Goal: Task Accomplishment & Management: Complete application form

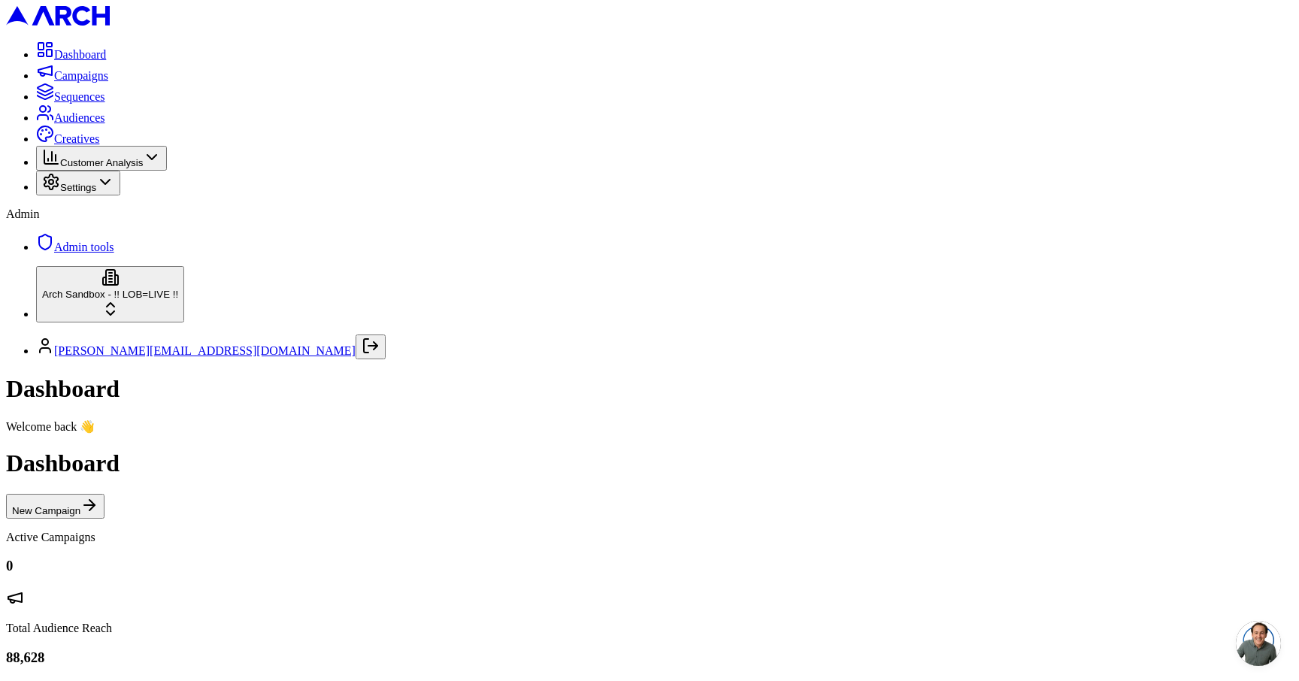
click at [115, 168] on span "Customer Analysis" at bounding box center [101, 162] width 83 height 11
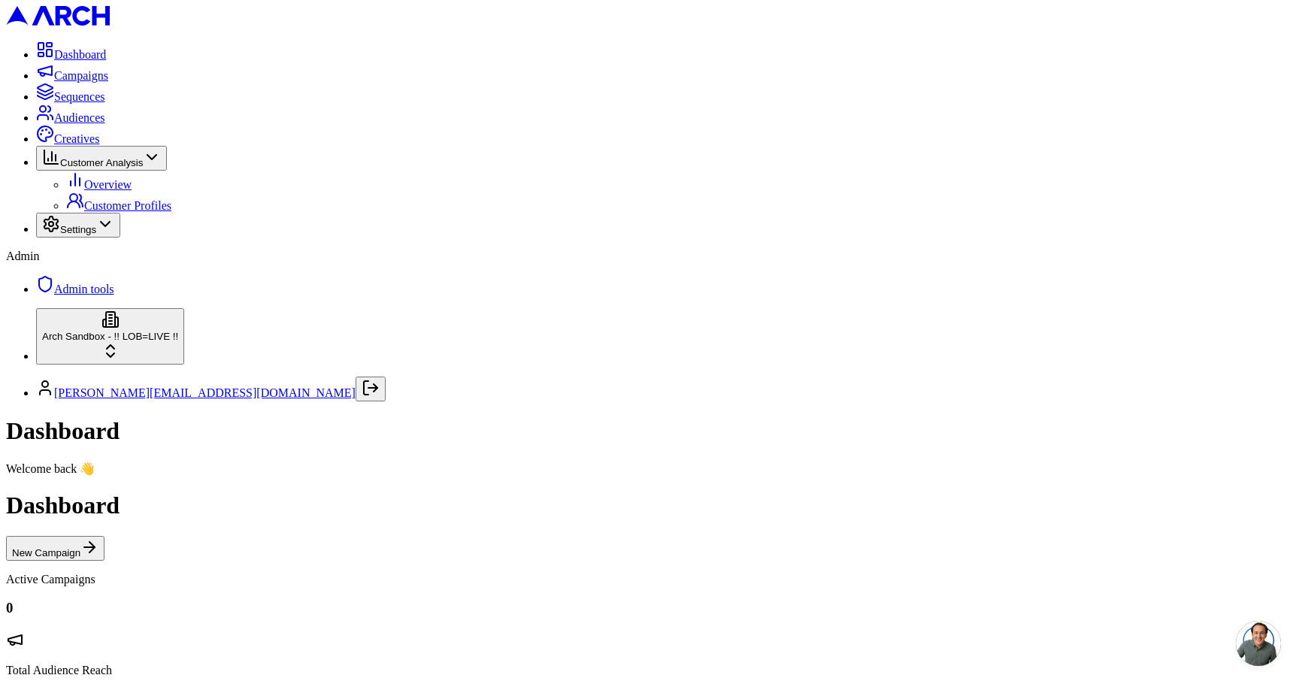
click at [115, 168] on span "Customer Analysis" at bounding box center [101, 162] width 83 height 11
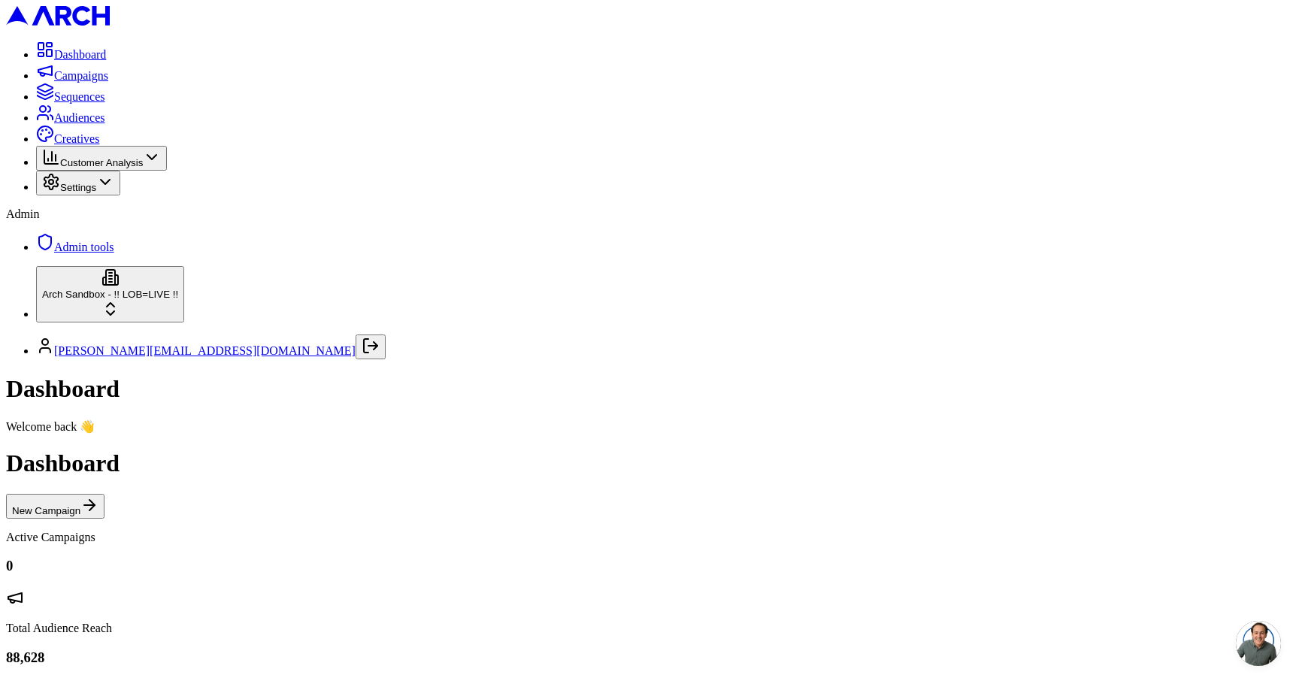
click at [96, 193] on span "Settings" at bounding box center [78, 187] width 36 height 11
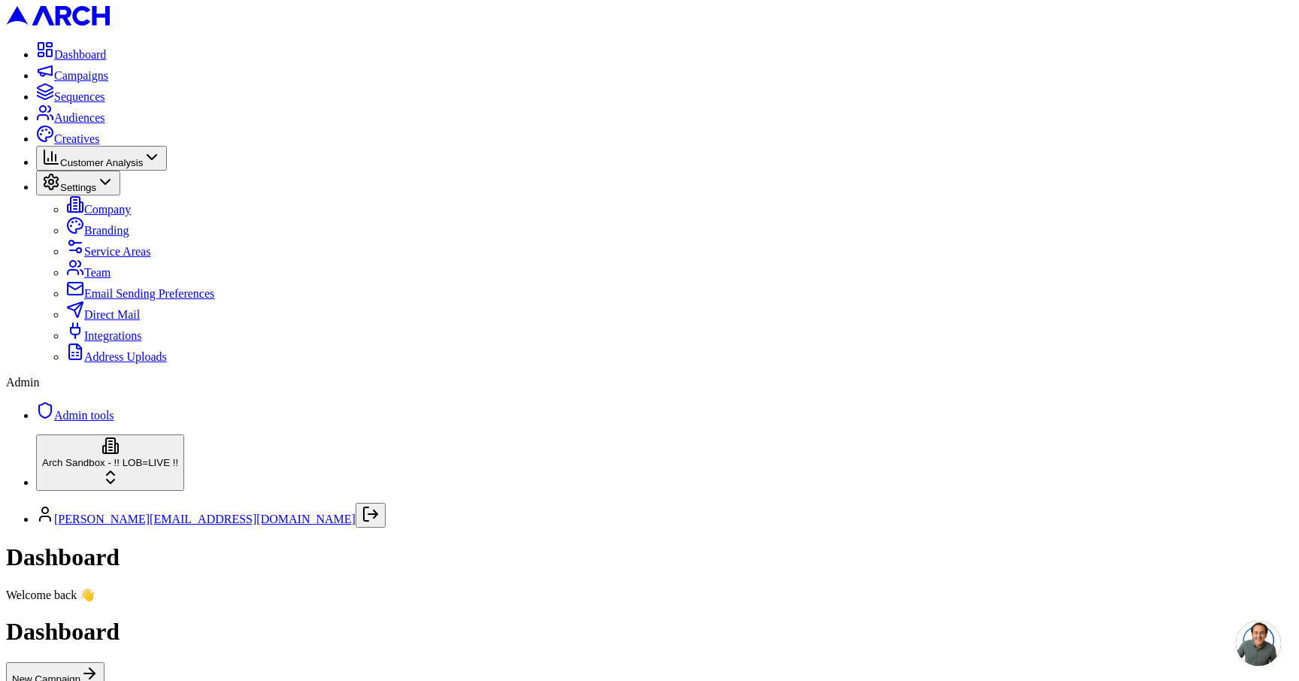
click at [96, 193] on span "Settings" at bounding box center [78, 187] width 36 height 11
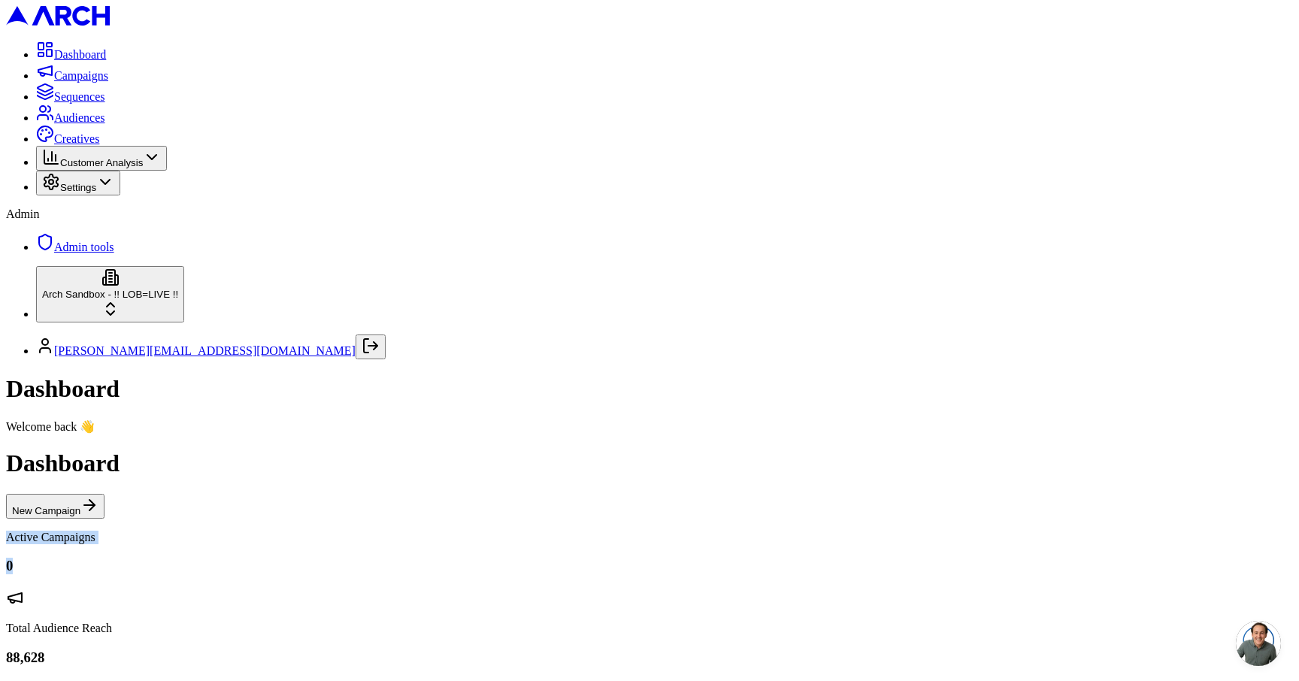
drag, startPoint x: 581, startPoint y: 189, endPoint x: 435, endPoint y: 155, distance: 150.7
click at [444, 450] on div "Dashboard New Campaign" at bounding box center [649, 484] width 1287 height 68
click at [68, 124] on span "Audiences" at bounding box center [79, 117] width 51 height 13
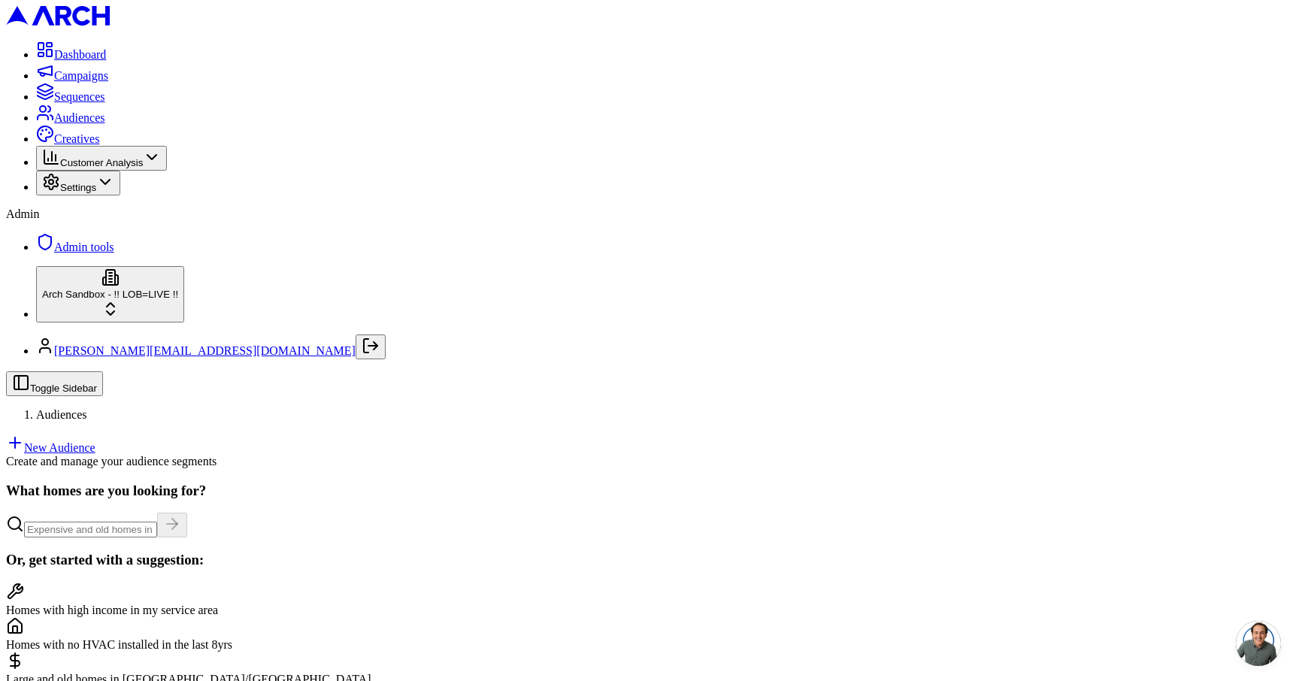
click at [95, 441] on link "New Audience" at bounding box center [50, 447] width 89 height 13
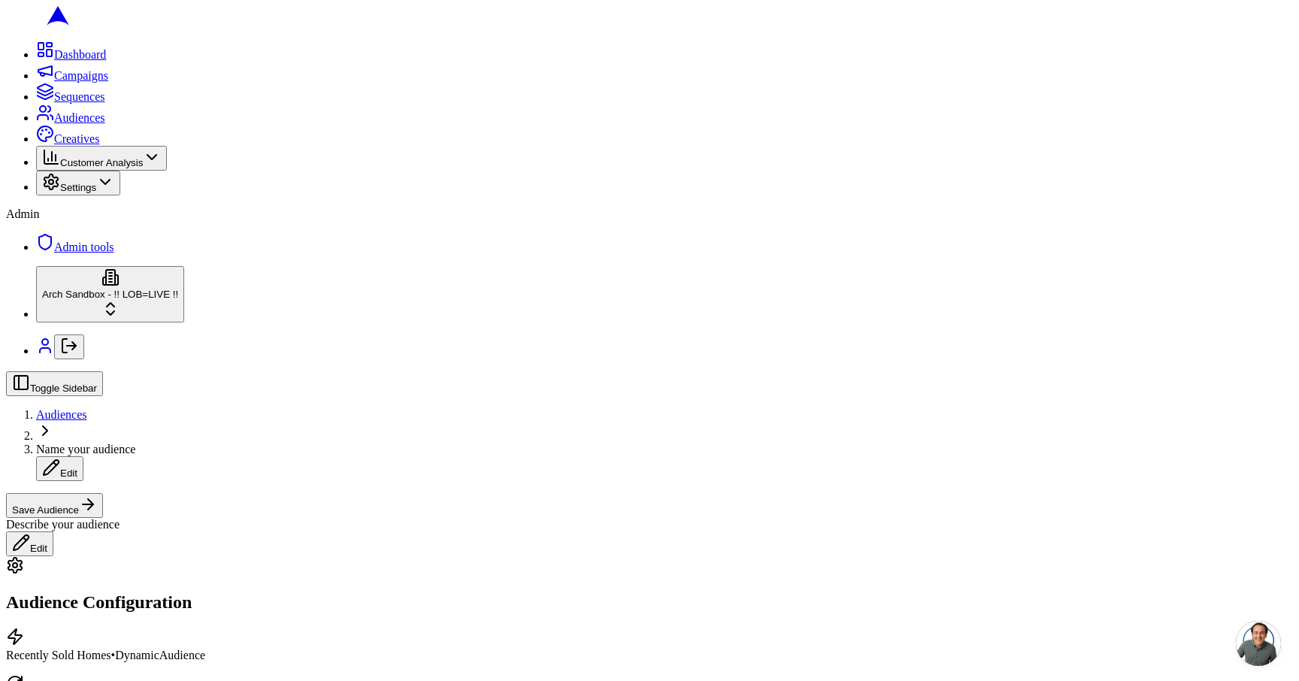
scroll to position [0, 0]
click at [202, 505] on input "text" at bounding box center [169, 507] width 133 height 16
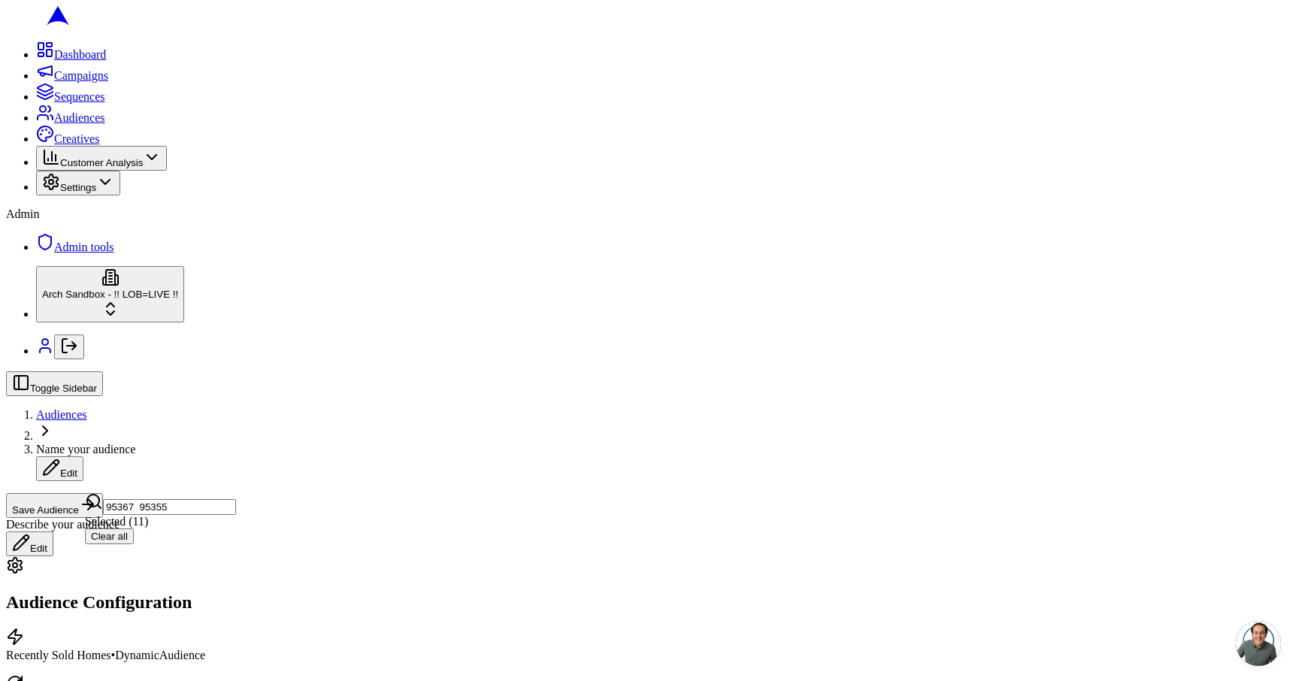
click at [152, 509] on input "95367 95355" at bounding box center [169, 507] width 133 height 16
type input "95367, 95355"
click at [212, 512] on input "95367, 95355" at bounding box center [169, 507] width 133 height 16
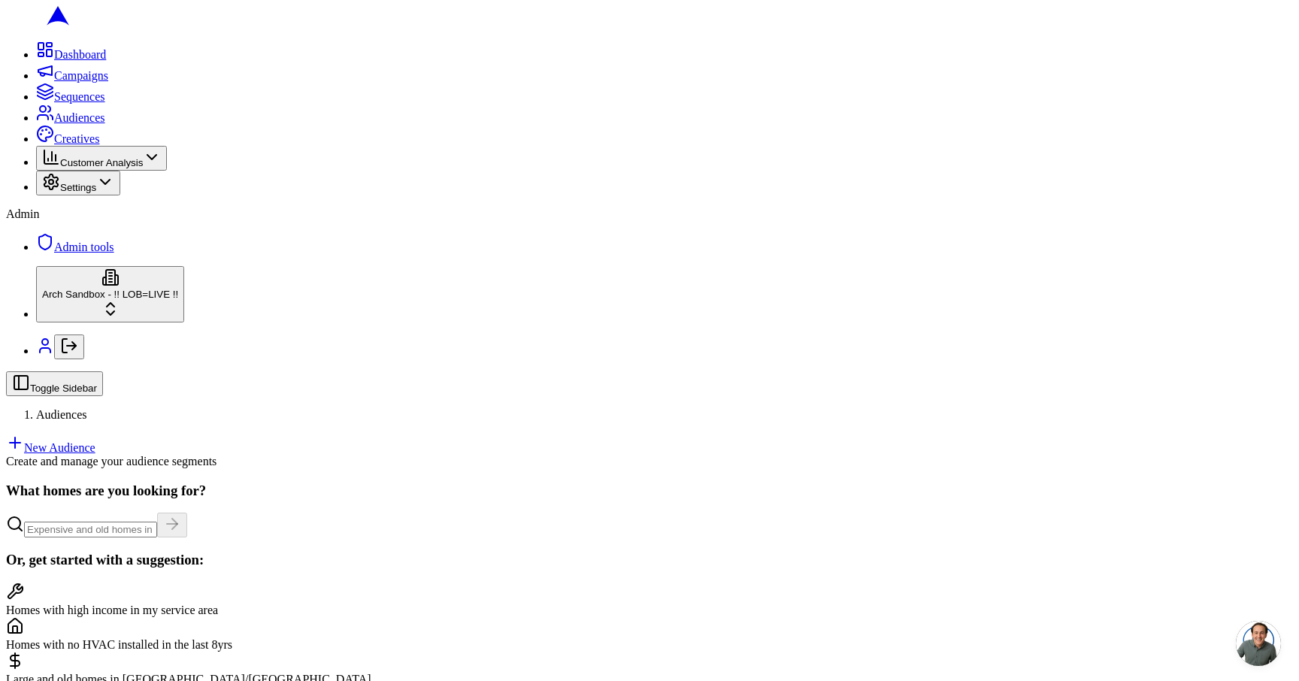
click at [95, 441] on link "New Audience" at bounding box center [50, 447] width 89 height 13
